Goal: Find specific page/section: Find specific page/section

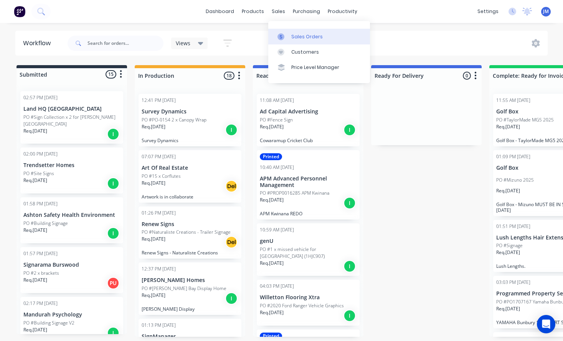
click at [297, 39] on div "Sales Orders" at bounding box center [306, 36] width 31 height 7
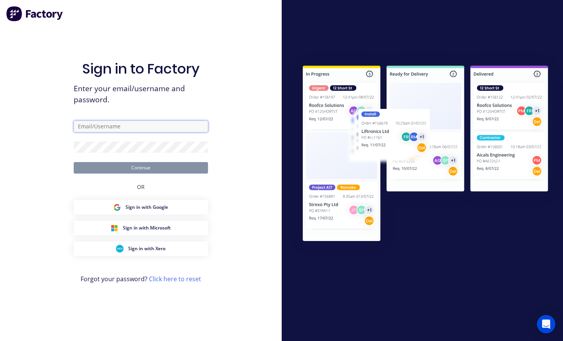
type input "[PERSON_NAME][EMAIL_ADDRESS][DOMAIN_NAME]"
click at [140, 167] on button "Continue" at bounding box center [141, 168] width 134 height 12
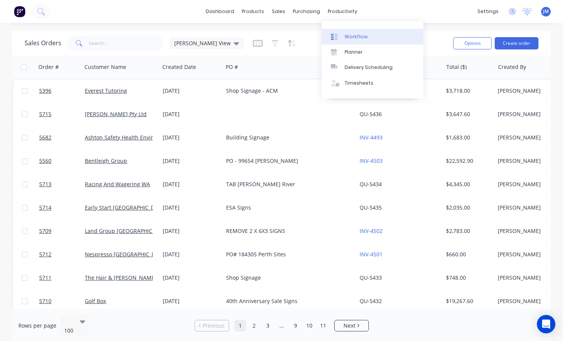
click at [354, 34] on div "Workflow" at bounding box center [356, 36] width 23 height 7
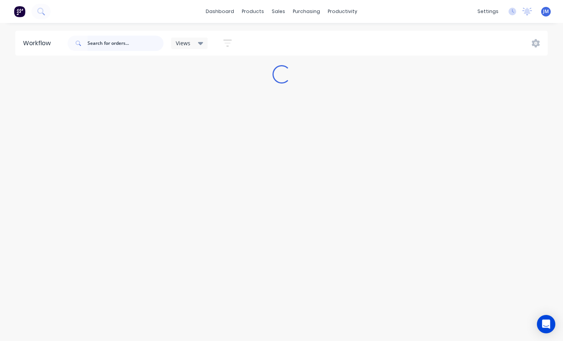
click at [99, 49] on input "text" at bounding box center [125, 43] width 76 height 15
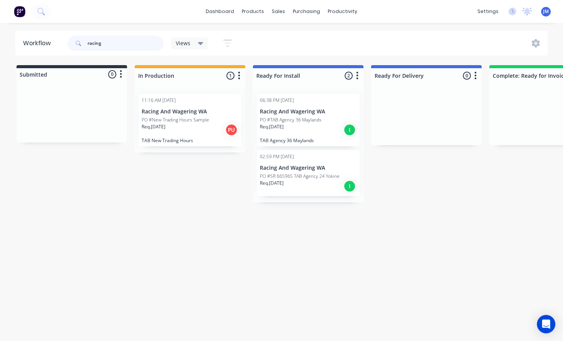
type input "racing"
click at [312, 135] on div "Req. [DATE] I" at bounding box center [308, 130] width 97 height 13
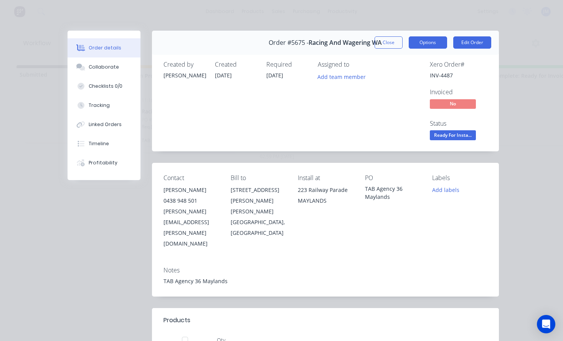
click at [436, 42] on button "Options" at bounding box center [428, 42] width 38 height 12
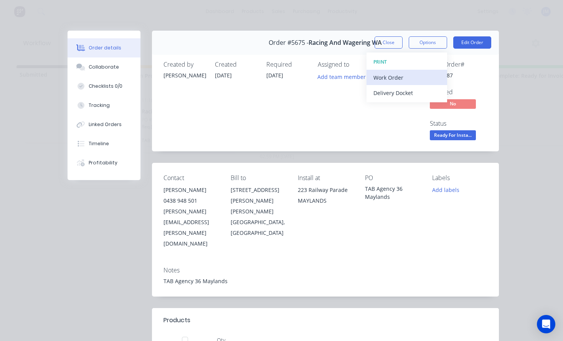
click at [427, 78] on div "Work Order" at bounding box center [406, 77] width 67 height 11
click at [425, 95] on div "Standard" at bounding box center [406, 92] width 67 height 11
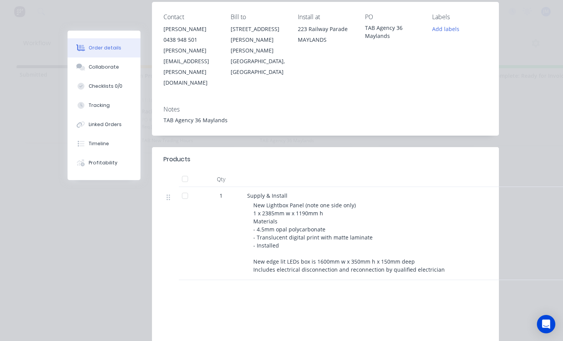
scroll to position [165, 0]
